Goal: Feedback & Contribution: Submit feedback/report problem

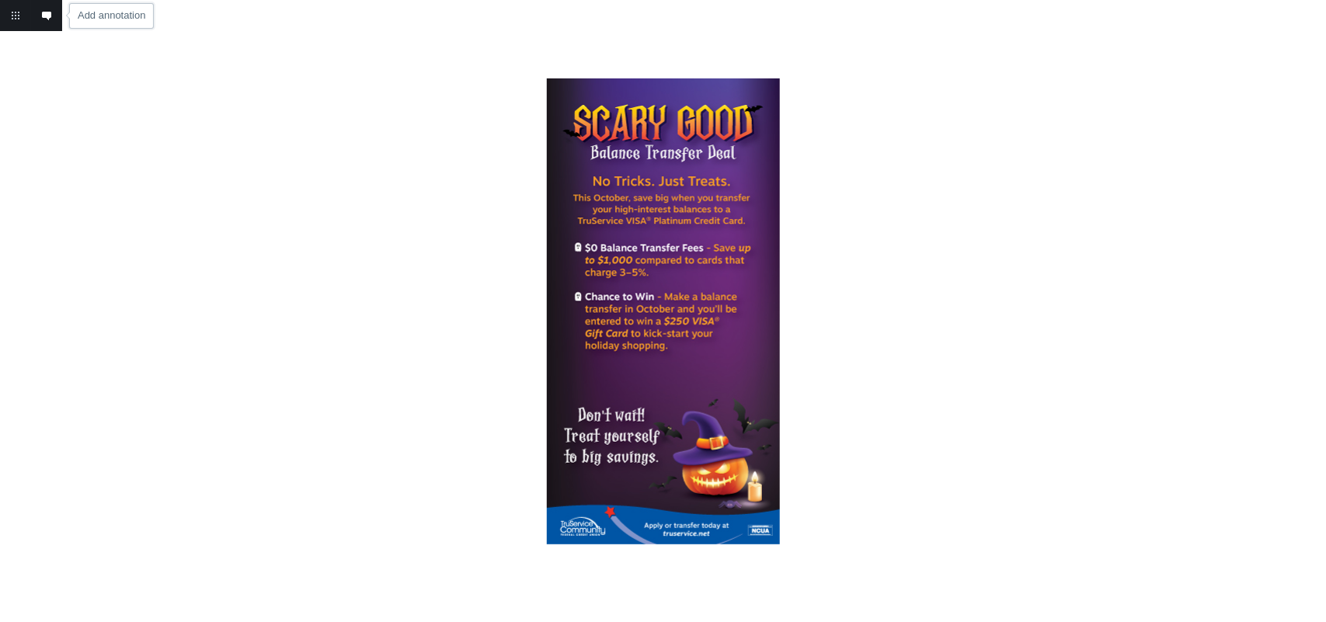
click at [48, 23] on link "Add annotation" at bounding box center [46, 15] width 31 height 31
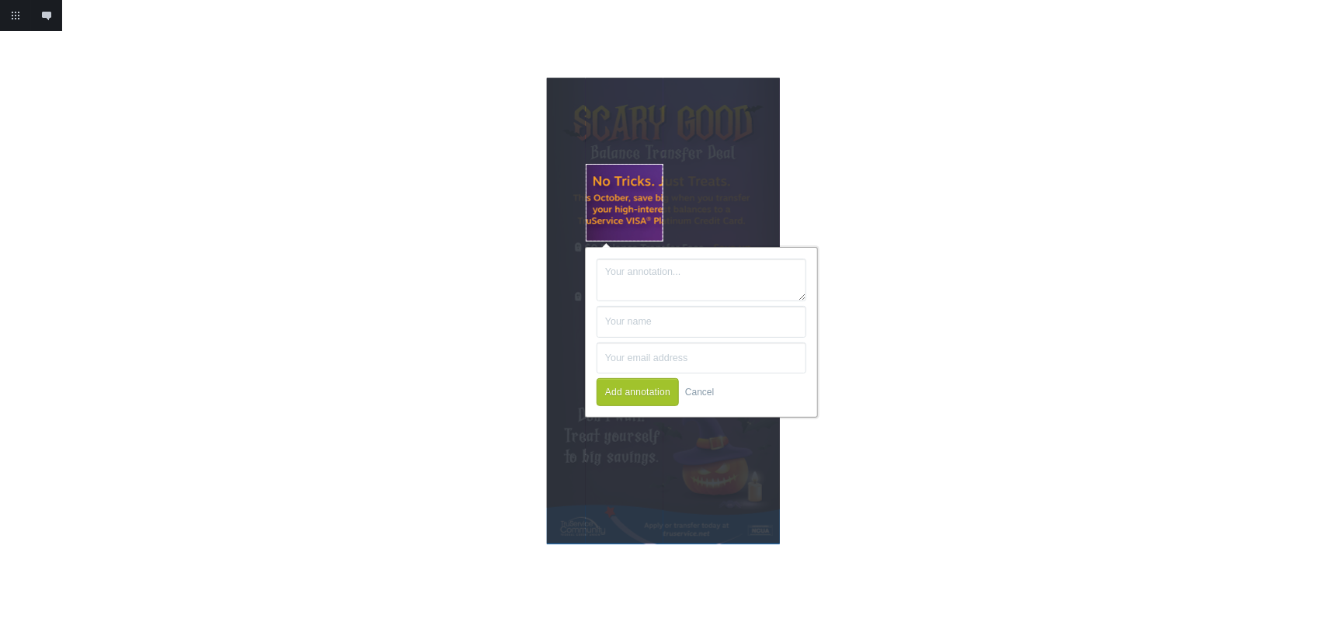
drag, startPoint x: 656, startPoint y: 175, endPoint x: 652, endPoint y: 211, distance: 35.9
click at [618, 222] on div at bounding box center [624, 202] width 76 height 76
click at [708, 388] on link "Cancel" at bounding box center [700, 392] width 29 height 28
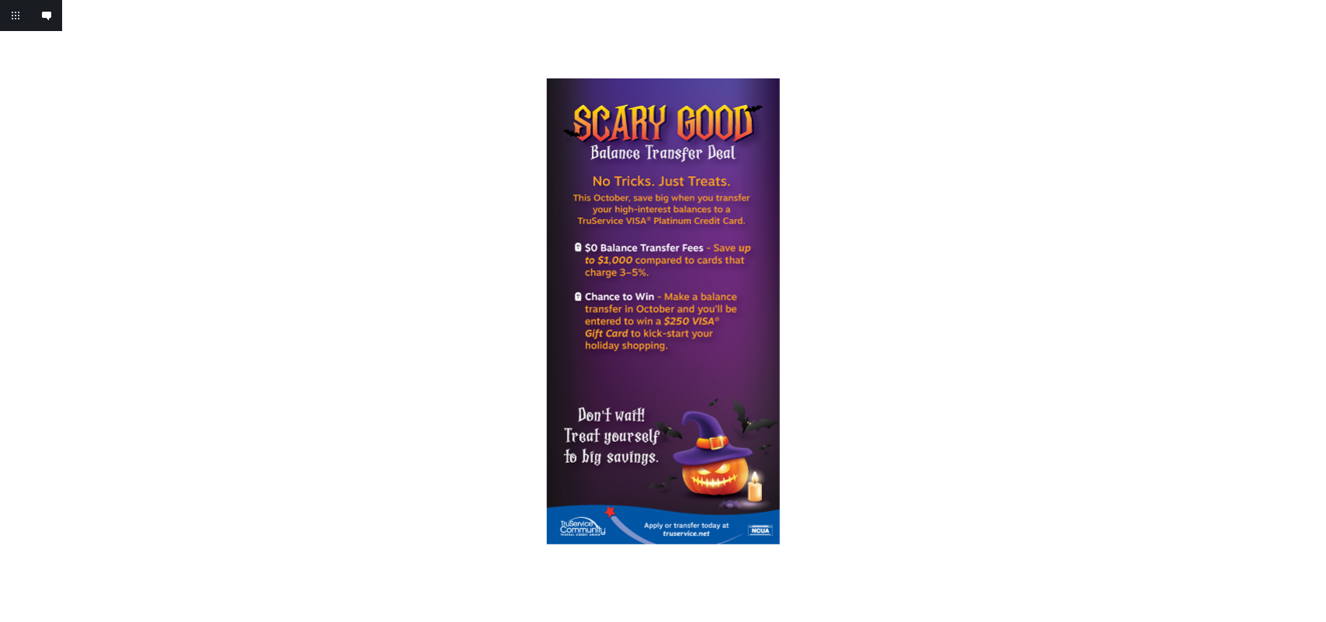
click at [53, 16] on link "Add annotation" at bounding box center [46, 15] width 31 height 31
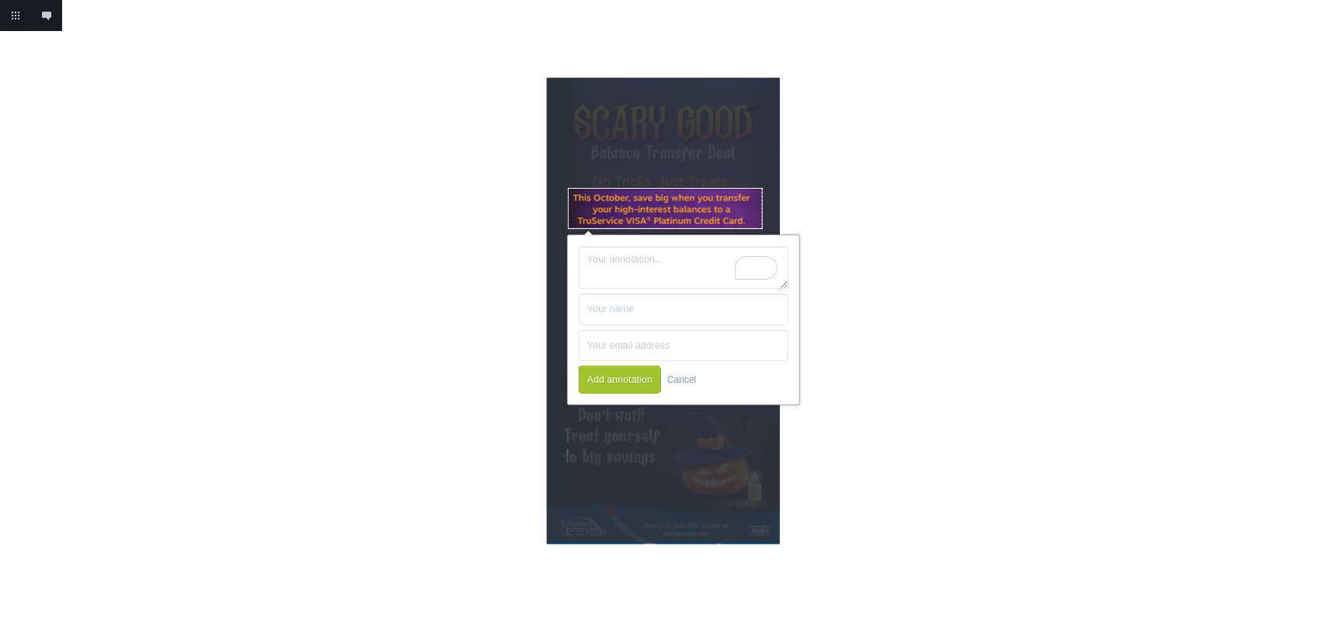
drag, startPoint x: 611, startPoint y: 218, endPoint x: 763, endPoint y: 229, distance: 152.6
click at [763, 229] on body "Add annotation Cancel Return to project Add annotation Add annotation" at bounding box center [663, 311] width 1326 height 622
type textarea "Can we take out the "this october", and make this text bigger?"
click at [619, 383] on button "Add annotation" at bounding box center [620, 380] width 82 height 28
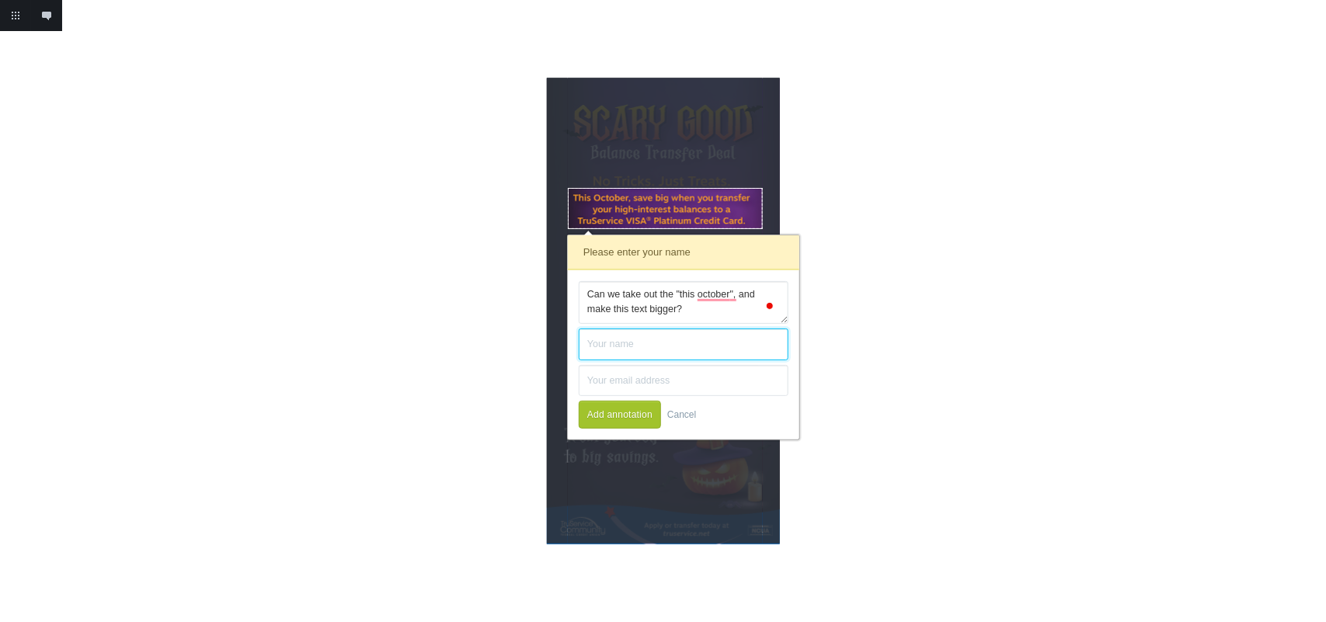
click at [608, 343] on input "text" at bounding box center [684, 345] width 210 height 32
type input "[PERSON_NAME]"
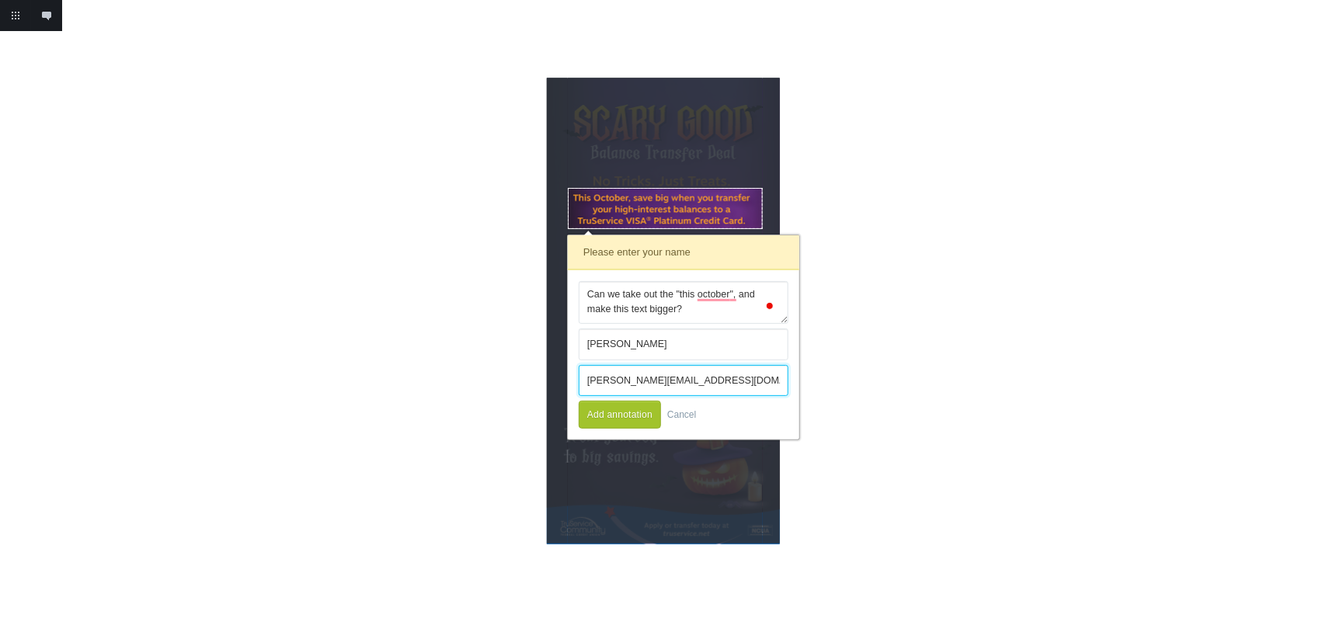
click at [666, 373] on input "[PERSON_NAME][EMAIL_ADDRESS][DOMAIN_NAME]" at bounding box center [684, 381] width 210 height 32
click at [666, 371] on input "[PERSON_NAME][EMAIL_ADDRESS][DOMAIN_NAME]" at bounding box center [684, 381] width 210 height 32
click at [666, 369] on input "[PERSON_NAME][EMAIL_ADDRESS][DOMAIN_NAME]" at bounding box center [684, 381] width 210 height 32
type input "[PERSON_NAME][EMAIL_ADDRESS][DOMAIN_NAME]"
click at [631, 412] on button "Add annotation" at bounding box center [620, 415] width 82 height 28
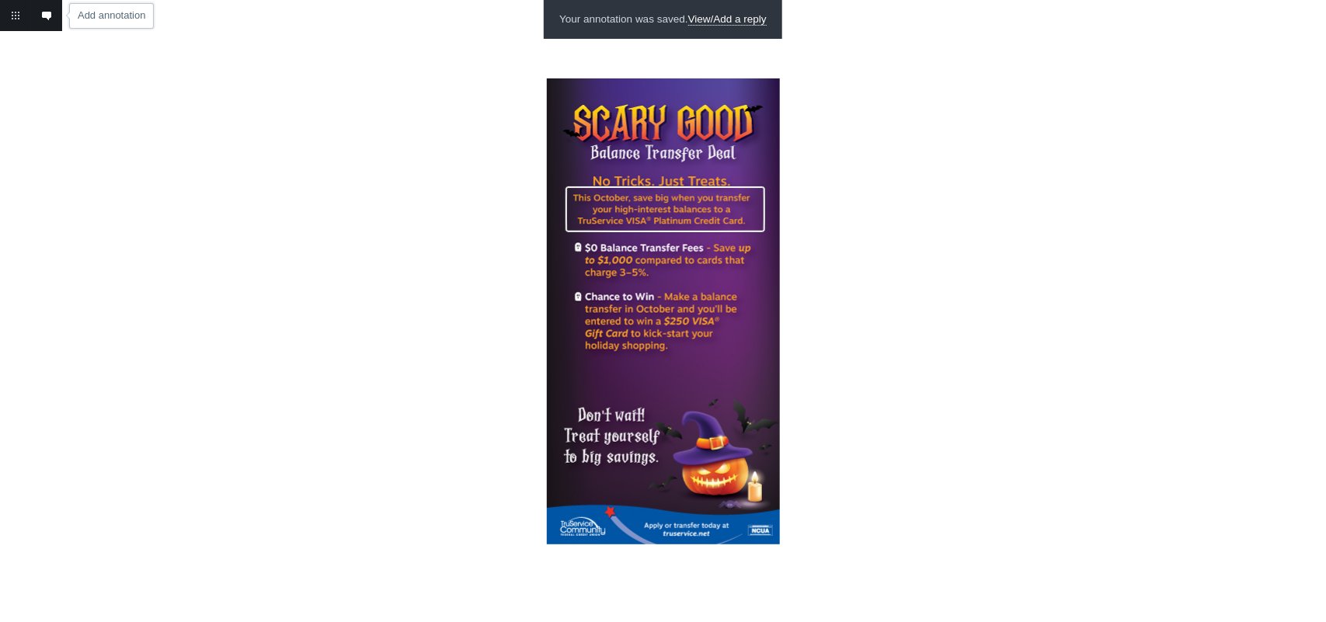
click at [40, 16] on link "Add annotation" at bounding box center [46, 15] width 31 height 31
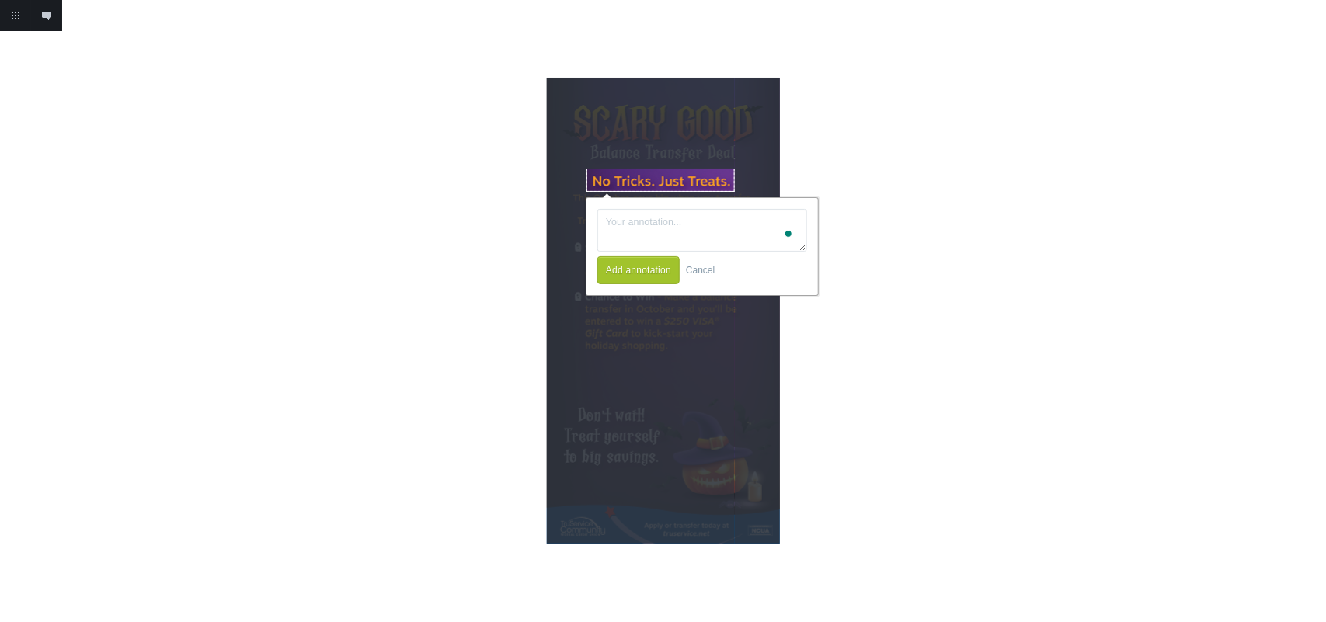
drag, startPoint x: 586, startPoint y: 169, endPoint x: 735, endPoint y: 192, distance: 150.2
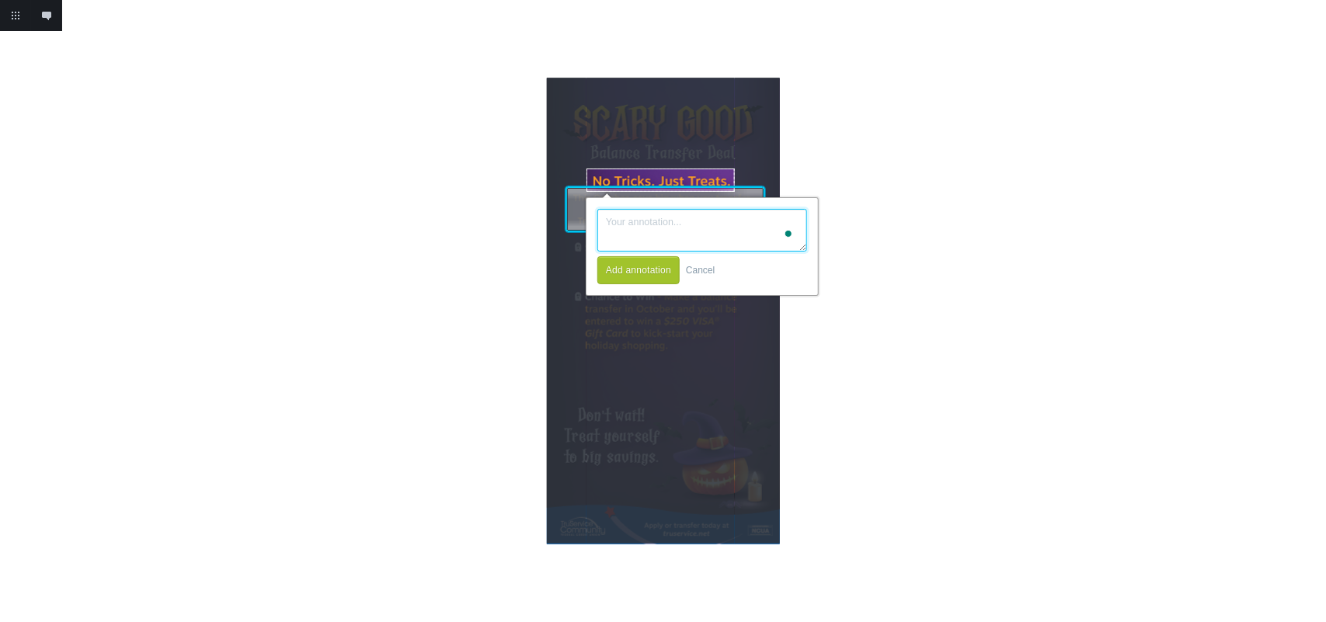
click at [735, 192] on body "Please enter your name addie [EMAIL_ADDRESS][DOMAIN_NAME] Add annotation Cancel…" at bounding box center [663, 311] width 1326 height 622
click at [660, 221] on textarea "can we remover this?" at bounding box center [702, 230] width 210 height 43
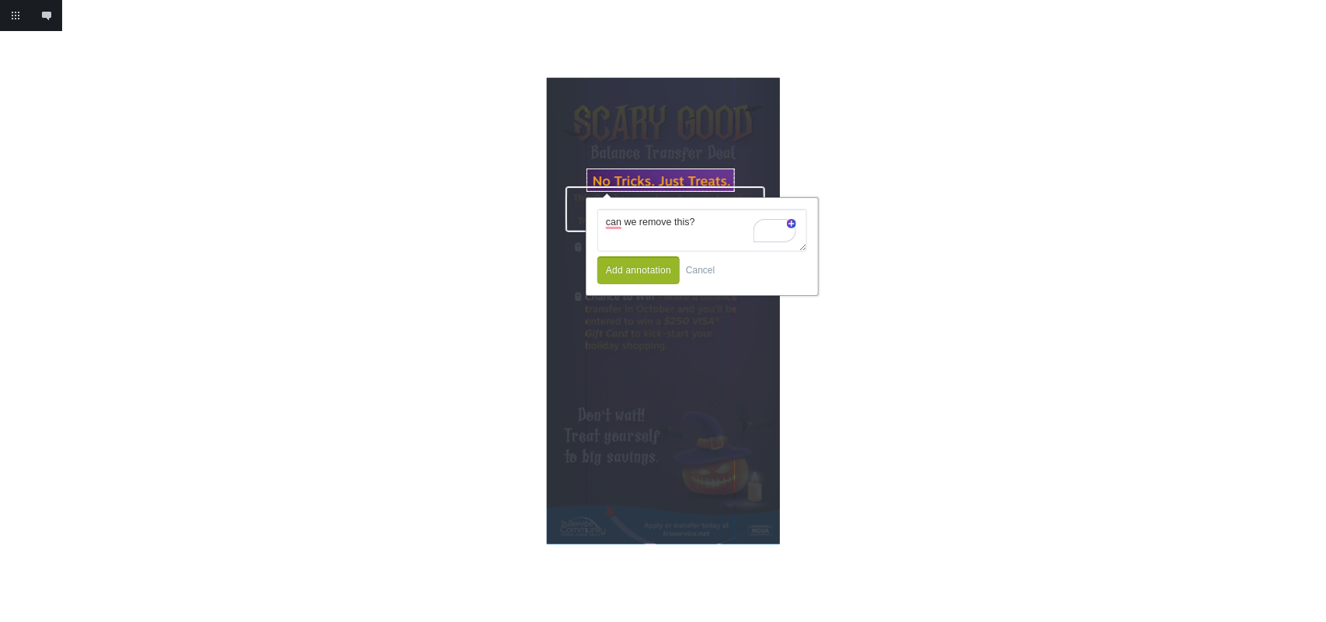
click at [645, 274] on button "Add annotation" at bounding box center [638, 270] width 82 height 28
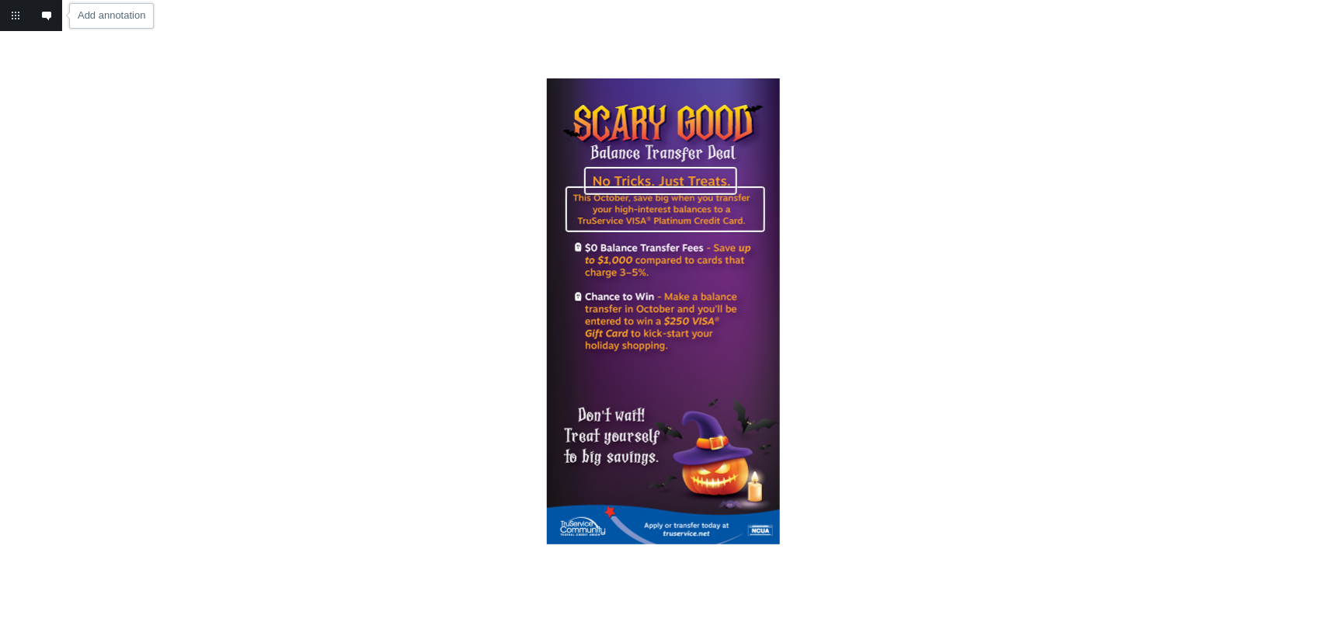
click at [56, 9] on link "Add annotation" at bounding box center [46, 15] width 31 height 31
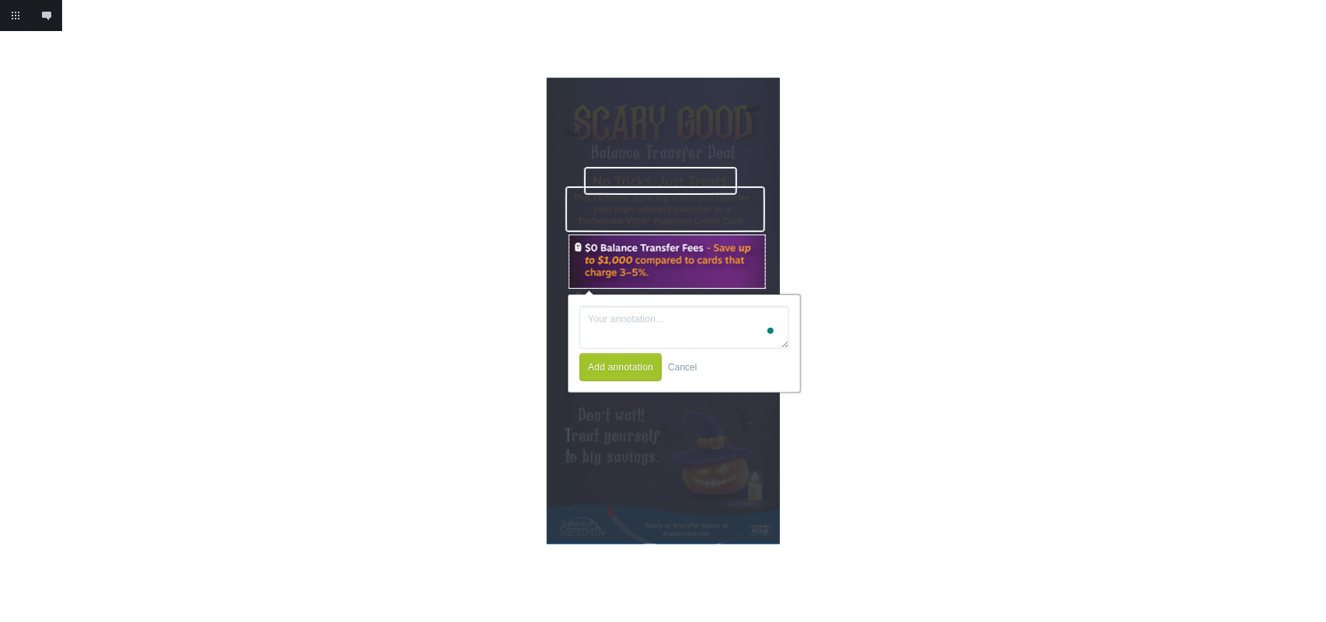
drag, startPoint x: 569, startPoint y: 235, endPoint x: 766, endPoint y: 289, distance: 204.7
click at [766, 289] on body "Please enter your name addie [EMAIL_ADDRESS][DOMAIN_NAME] Add annotation Cancel…" at bounding box center [663, 311] width 1326 height 622
click at [690, 369] on link "Cancel" at bounding box center [682, 367] width 29 height 28
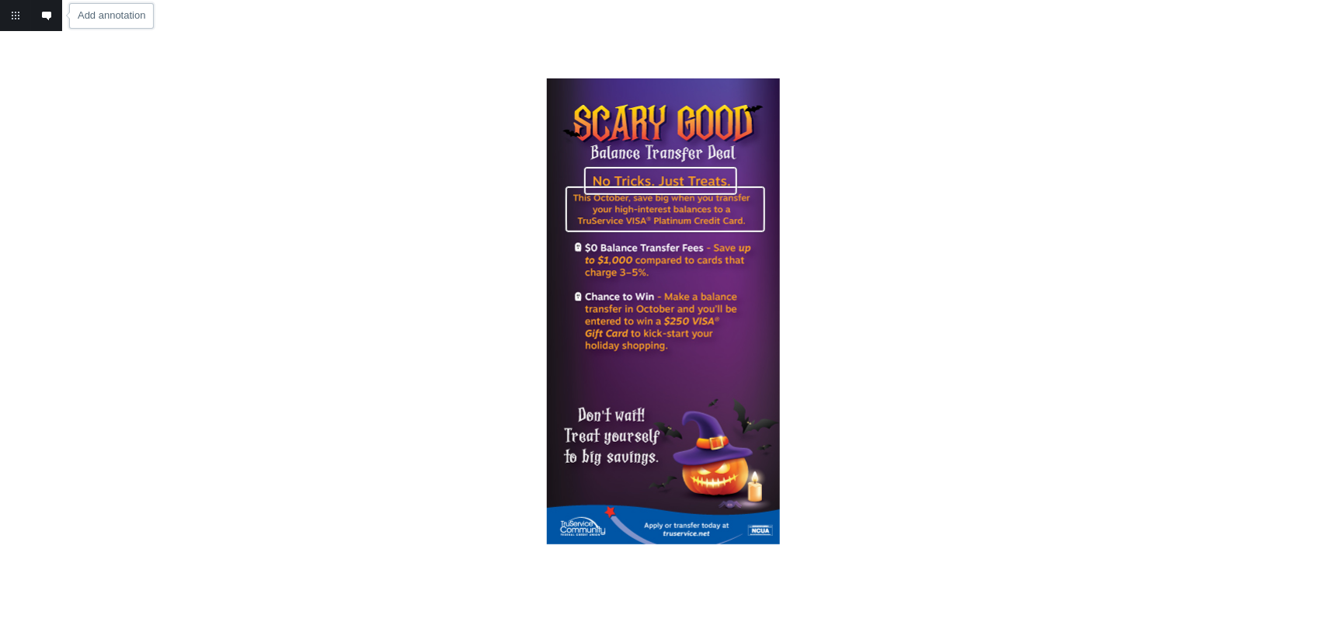
click at [47, 13] on link "Add annotation" at bounding box center [46, 15] width 31 height 31
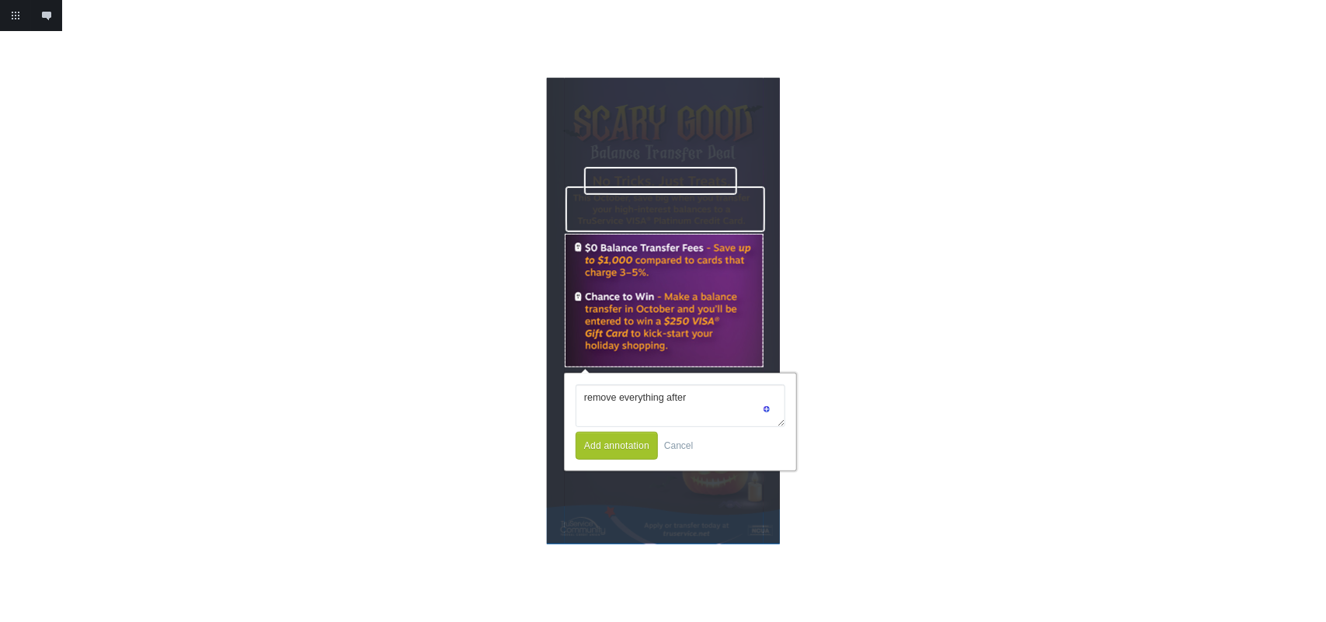
drag, startPoint x: 565, startPoint y: 234, endPoint x: 764, endPoint y: 367, distance: 239.6
click at [764, 367] on body "Please enter your name remove everything after addie [EMAIL_ADDRESS][DOMAIN_NAM…" at bounding box center [663, 311] width 1326 height 622
click at [576, 400] on div "Please enter your name remove everything after addie [EMAIL_ADDRESS][DOMAIN_NAM…" at bounding box center [680, 422] width 236 height 102
type textarea "can we make this text bigger? and change the text after chance to win to: Make …"
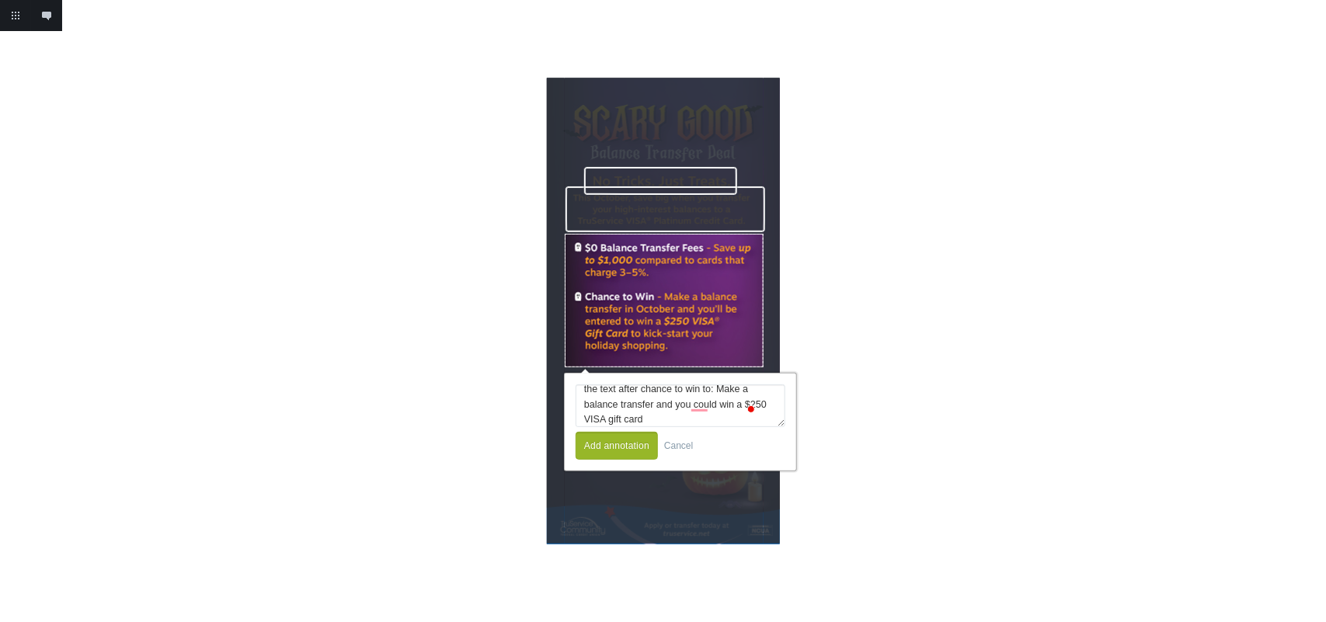
click at [612, 447] on button "Add annotation" at bounding box center [617, 446] width 82 height 28
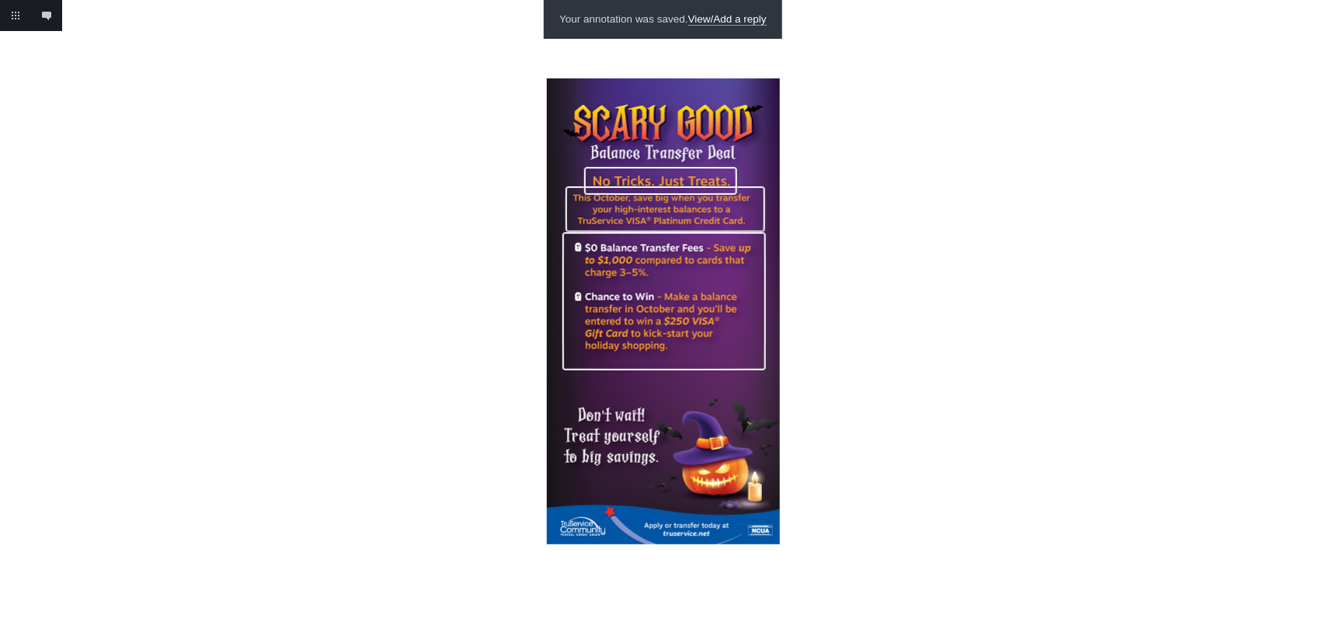
scroll to position [0, 0]
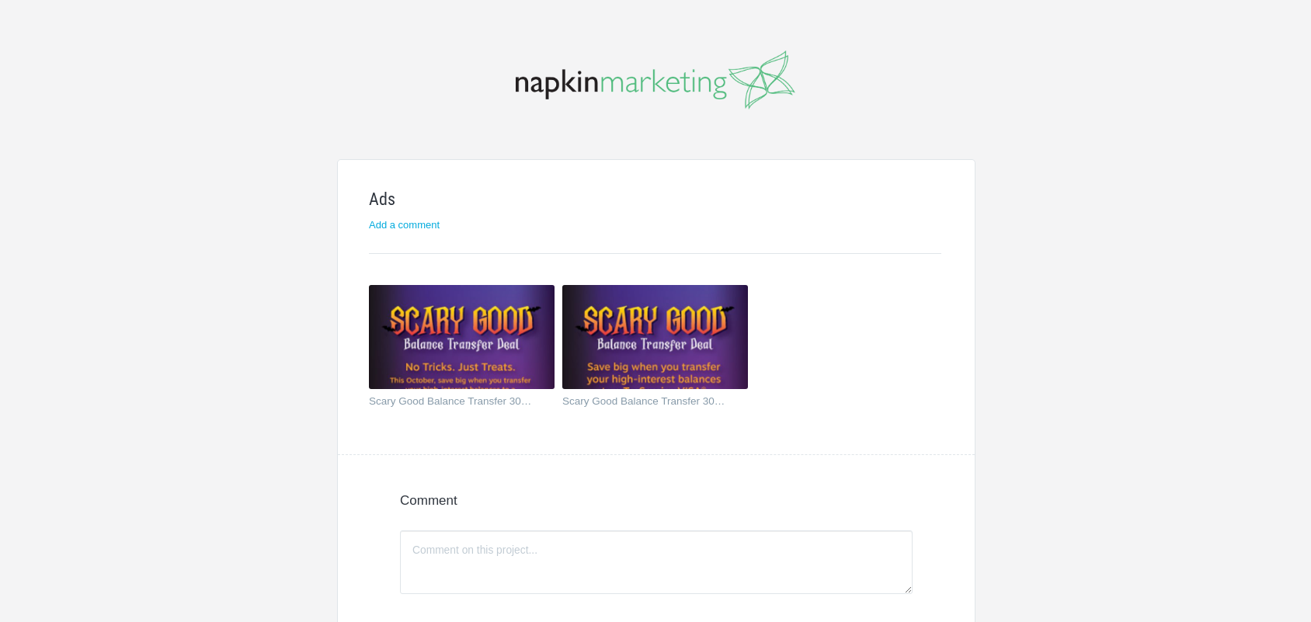
click at [701, 344] on img at bounding box center [655, 337] width 186 height 104
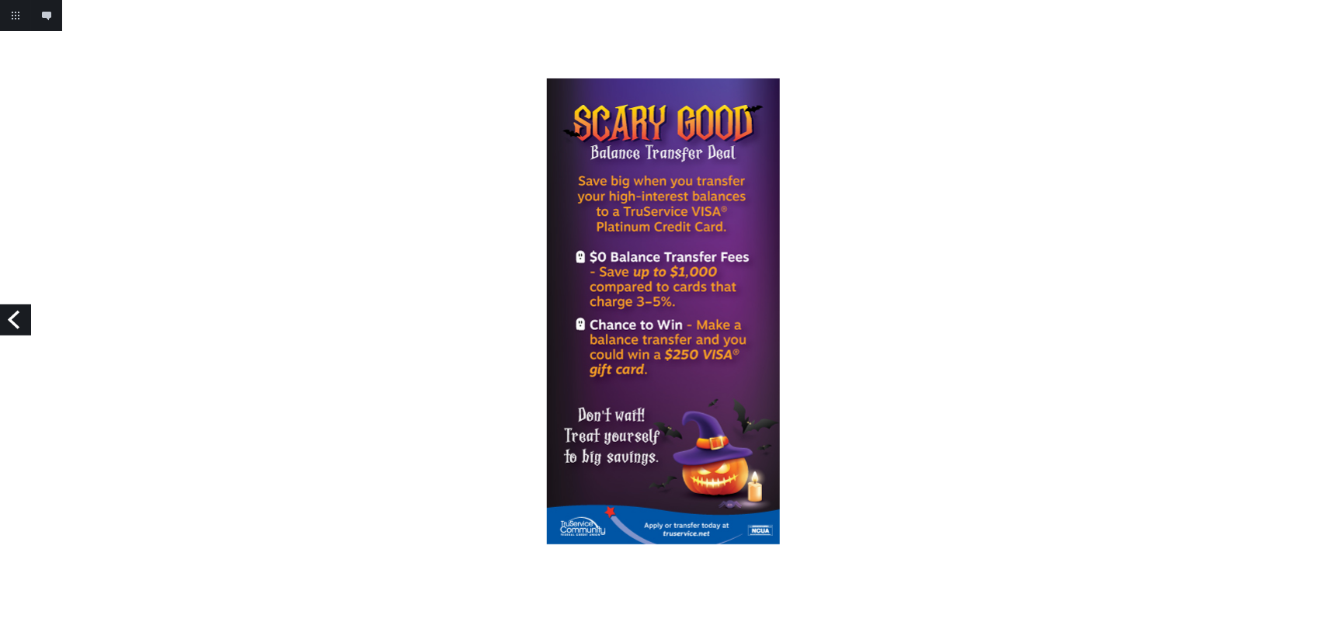
click at [431, 265] on div at bounding box center [663, 311] width 1326 height 466
